Goal: Complete application form

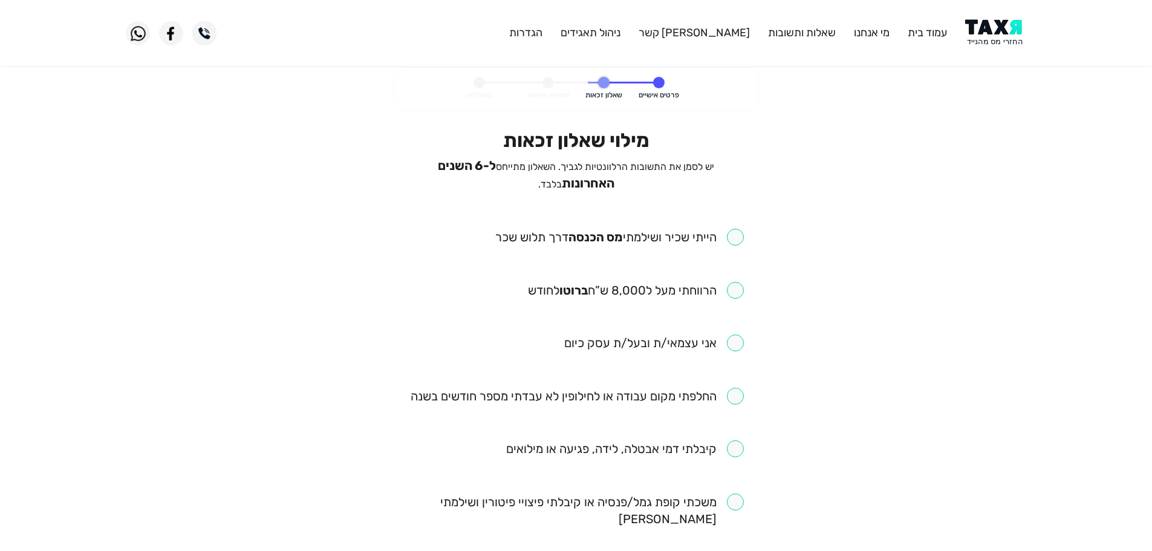
scroll to position [60, 0]
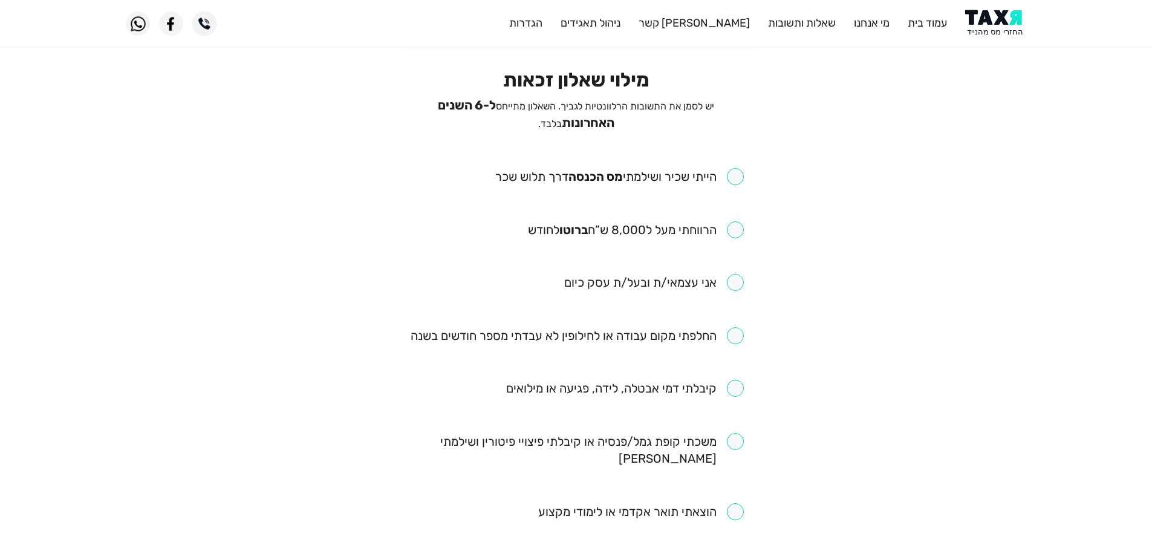
click at [735, 178] on input "checkbox" at bounding box center [619, 176] width 249 height 17
checkbox input "true"
click at [736, 226] on input "checkbox" at bounding box center [636, 229] width 216 height 17
checkbox input "true"
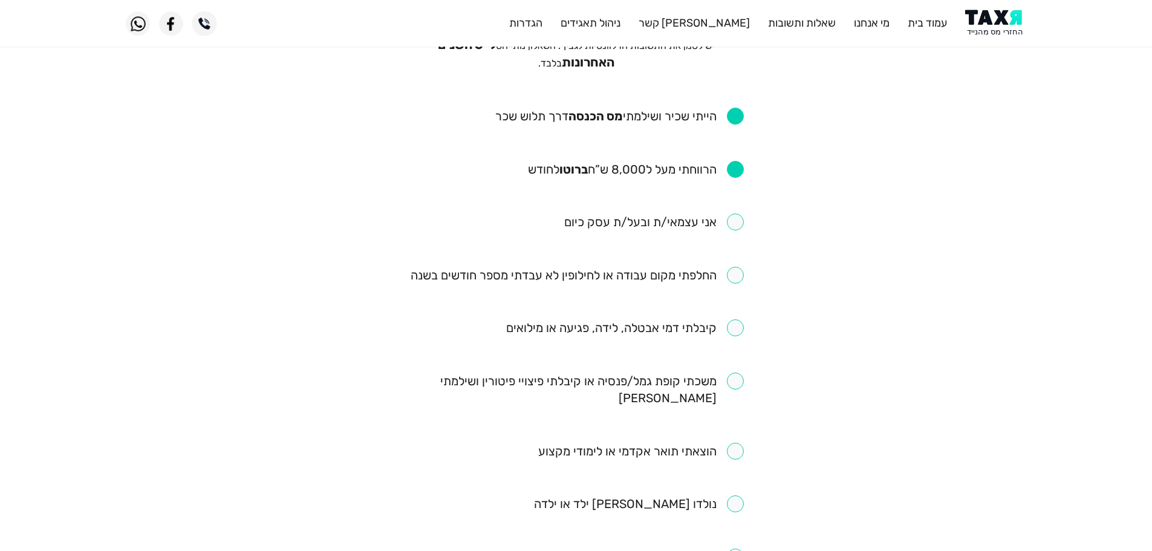
click at [735, 268] on input "checkbox" at bounding box center [577, 275] width 333 height 17
checkbox input "true"
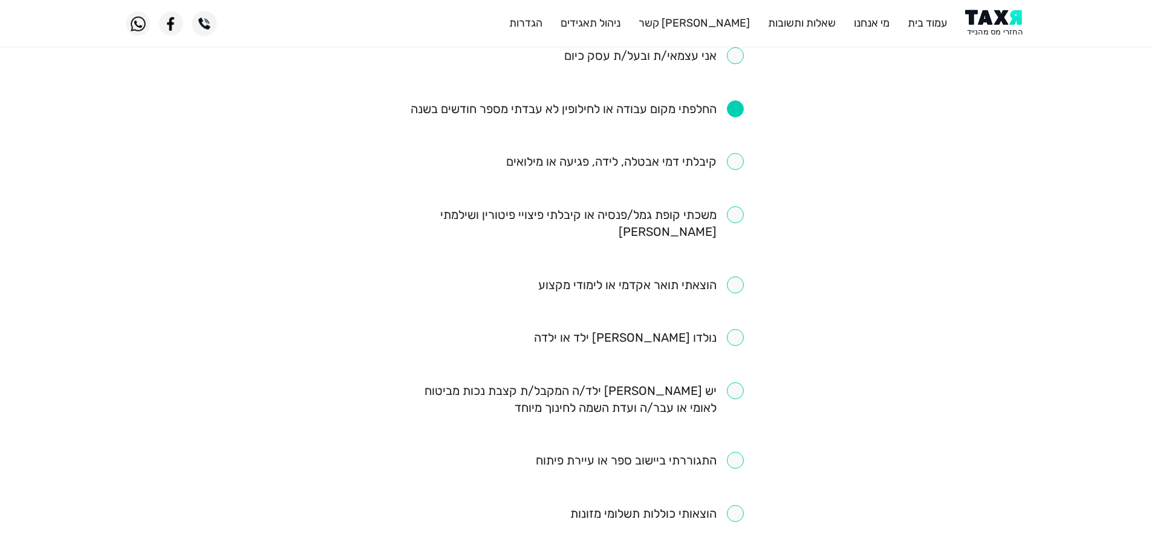
scroll to position [302, 0]
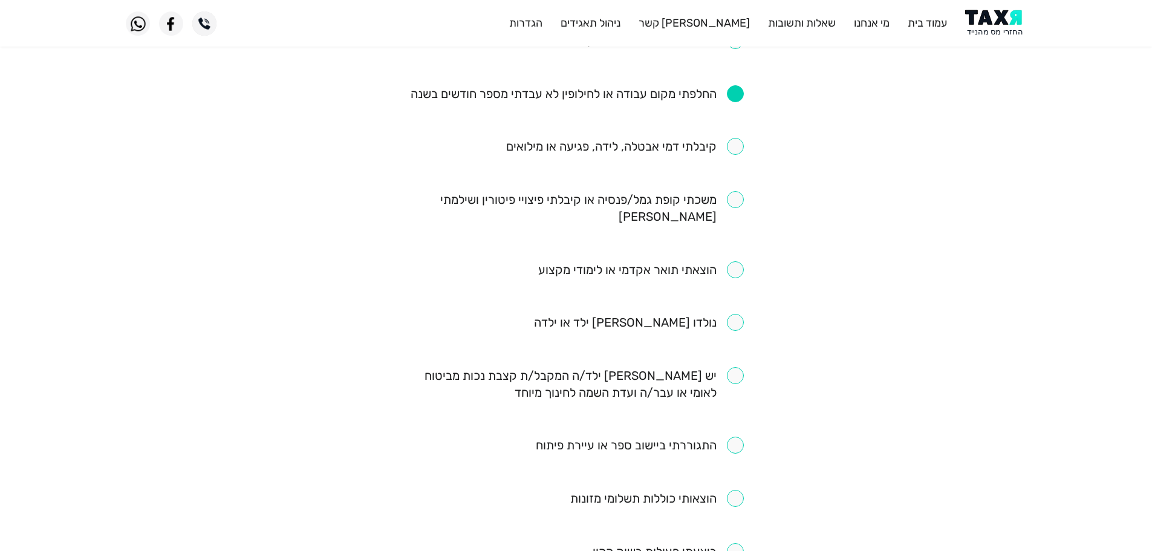
click at [734, 199] on input "checkbox" at bounding box center [576, 208] width 335 height 34
checkbox input "true"
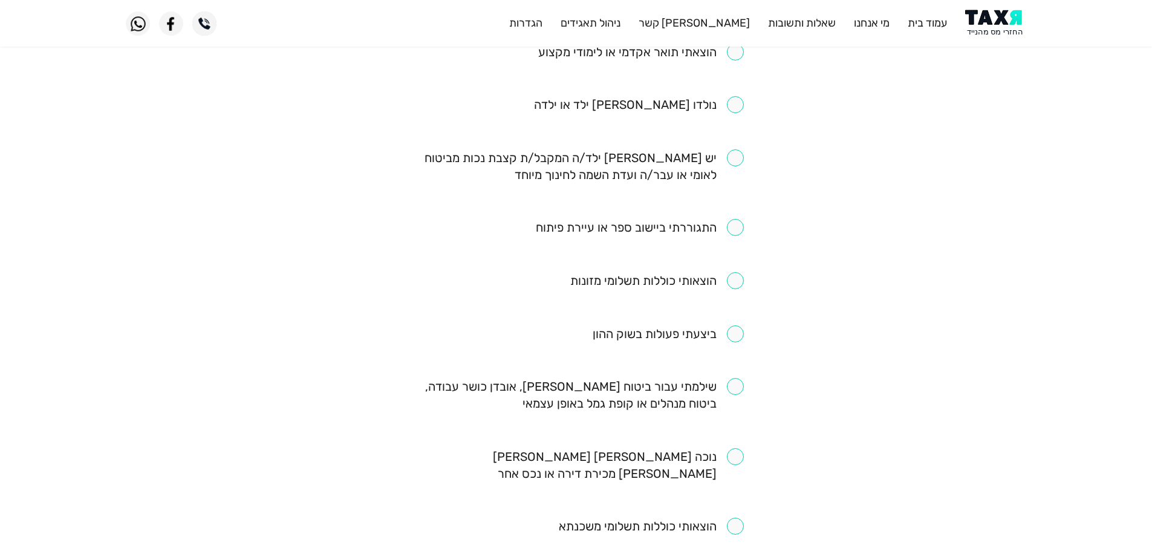
scroll to position [536, 0]
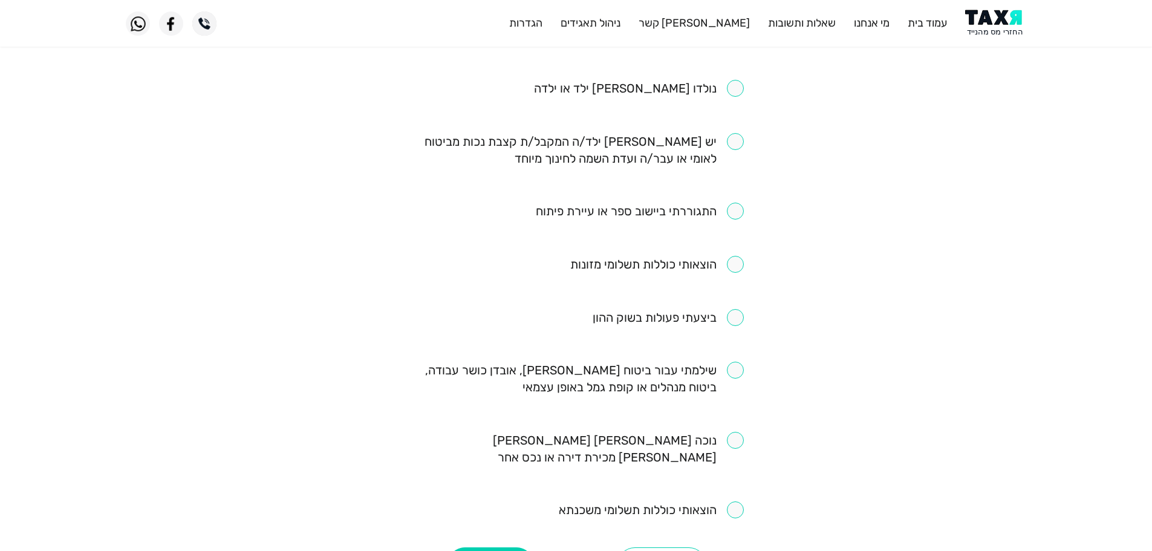
click at [731, 362] on input "checkbox" at bounding box center [576, 379] width 335 height 34
checkbox input "true"
